Goal: Check status: Check status

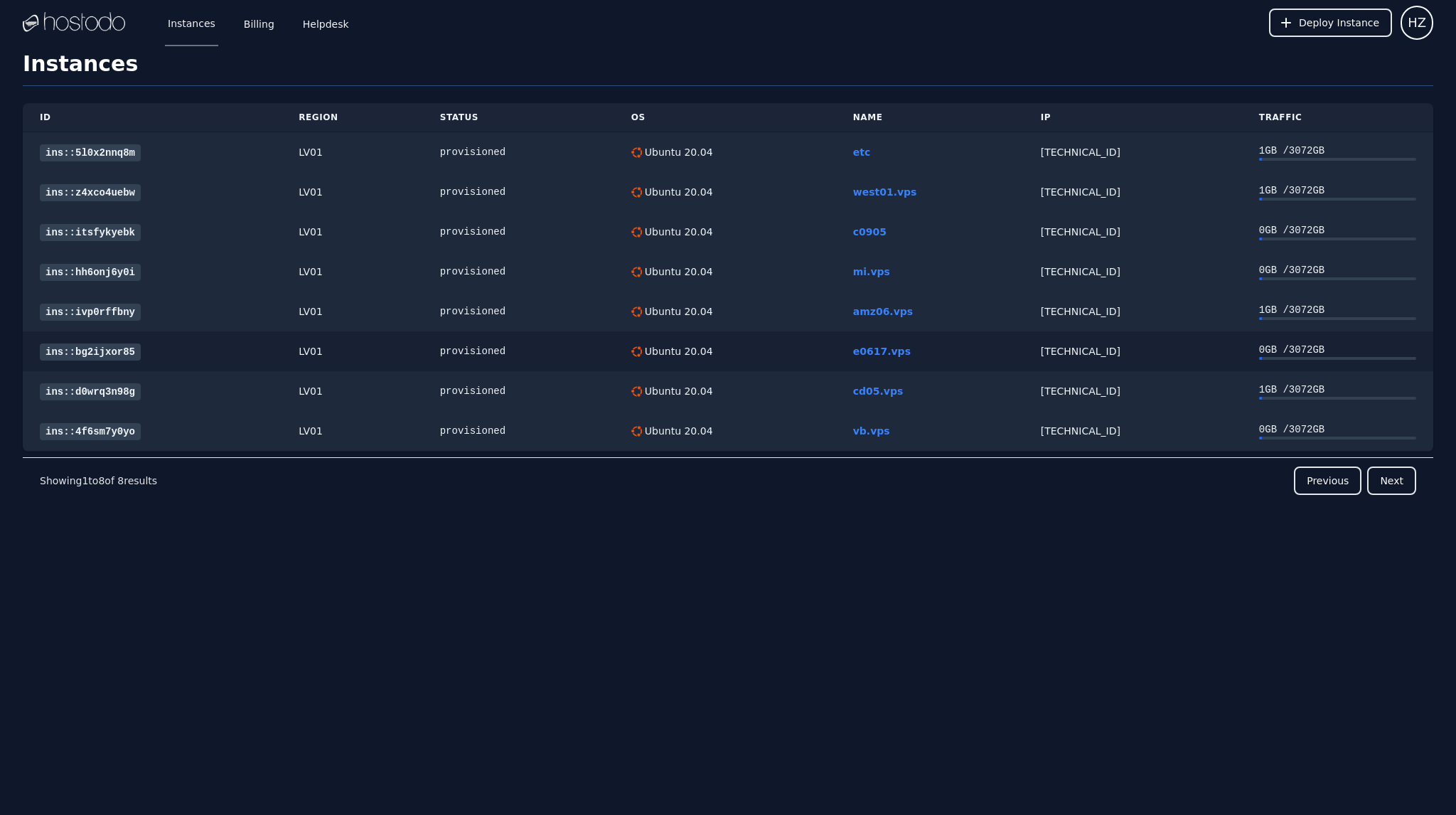
click at [86, 352] on link "ins::bg2ijxor85" at bounding box center [90, 352] width 101 height 17
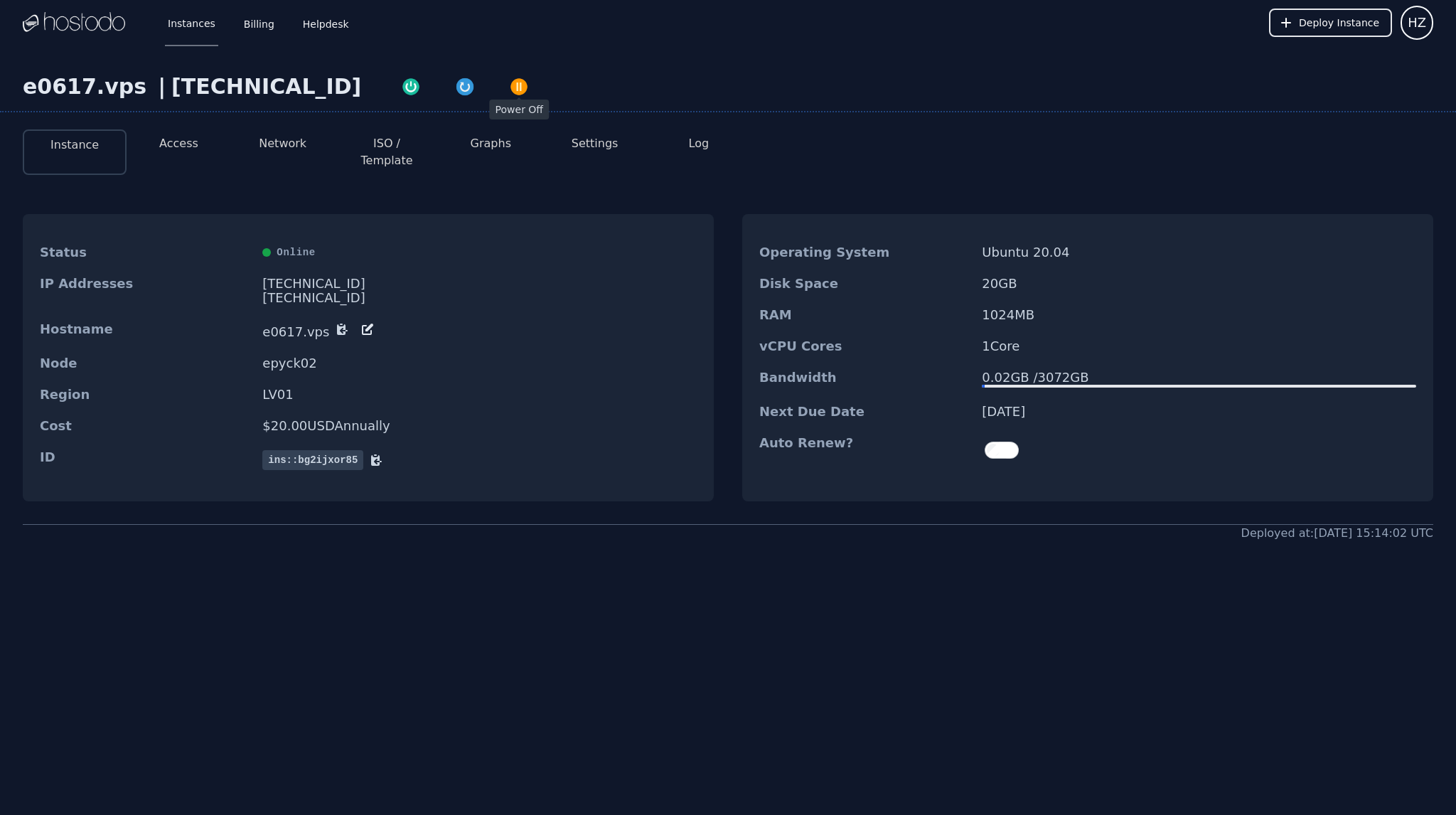
click at [509, 85] on img "button" at bounding box center [519, 87] width 20 height 20
drag, startPoint x: 0, startPoint y: 618, endPoint x: 44, endPoint y: 607, distance: 45.4
click at [0, 618] on div "e0617.vps | [TECHNICAL_ID] Instance Access Network ISO / Template Graphs Settin…" at bounding box center [728, 364] width 1456 height 639
